Goal: Task Accomplishment & Management: Use online tool/utility

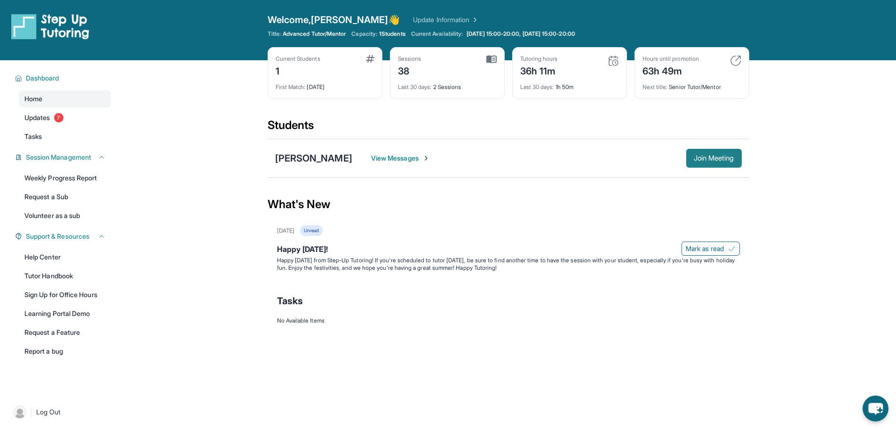
click at [703, 161] on span "Join Meeting" at bounding box center [714, 158] width 40 height 6
drag, startPoint x: 576, startPoint y: 87, endPoint x: 521, endPoint y: 61, distance: 59.8
click at [521, 61] on div "Tutoring hours 36h 11m Last 30 days : 1h 50m" at bounding box center [569, 73] width 115 height 52
click at [611, 79] on div "Last 30 days : 1h 50m" at bounding box center [569, 84] width 99 height 13
